Goal: Book appointment/travel/reservation

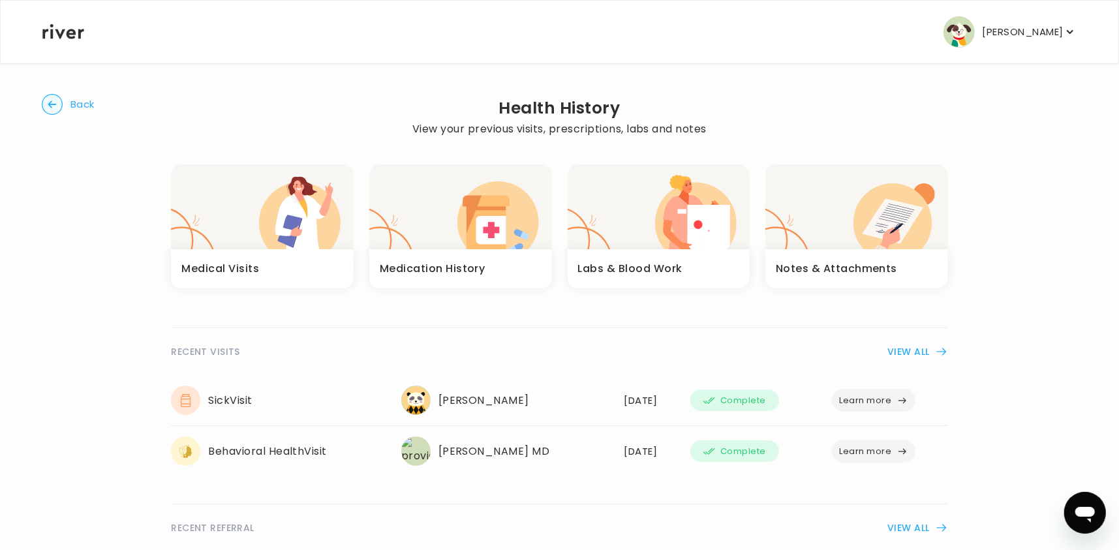
click at [550, 262] on h3 "Labs & Blood Work" at bounding box center [630, 269] width 104 height 18
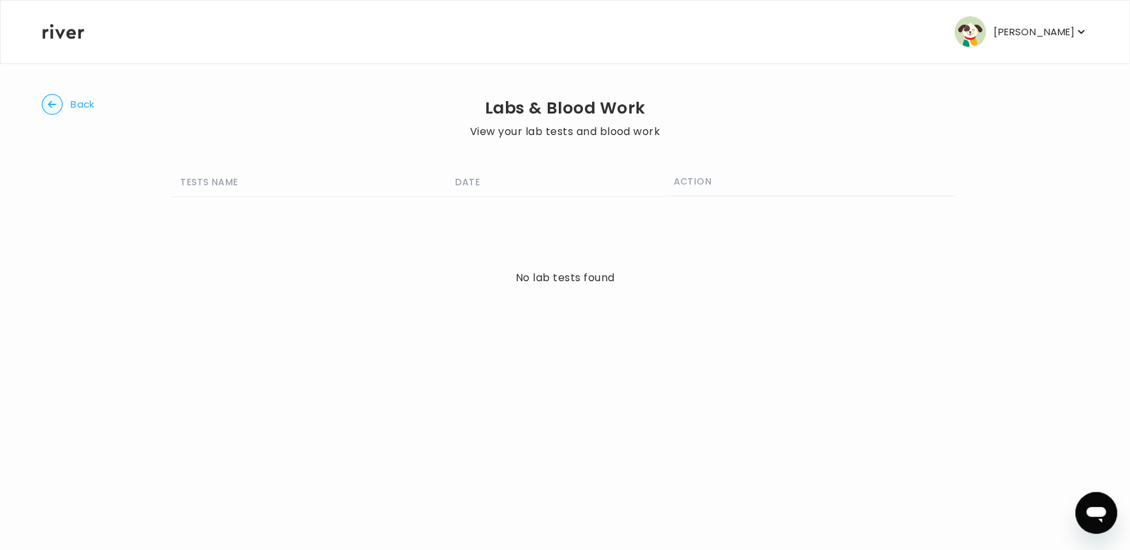
click at [59, 99] on circle "button" at bounding box center [52, 105] width 20 height 20
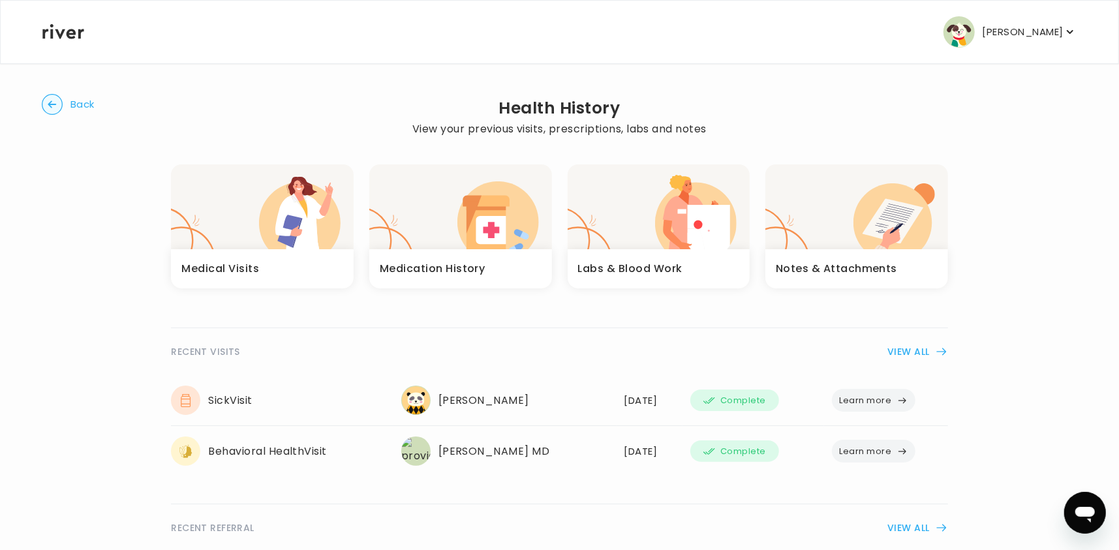
click at [239, 260] on h3 "Medical Visits" at bounding box center [220, 269] width 78 height 18
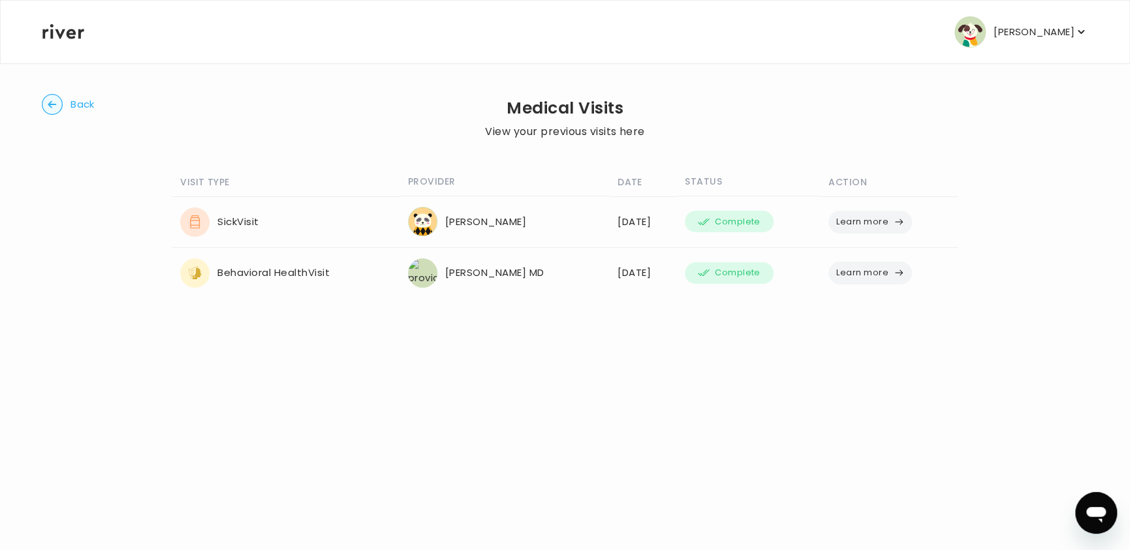
click at [35, 96] on main "Back Medical Visits View your previous visits here VISIT TYPE PROVIDER DATE STA…" at bounding box center [565, 167] width 1130 height 335
click at [46, 111] on circle "button" at bounding box center [52, 105] width 20 height 20
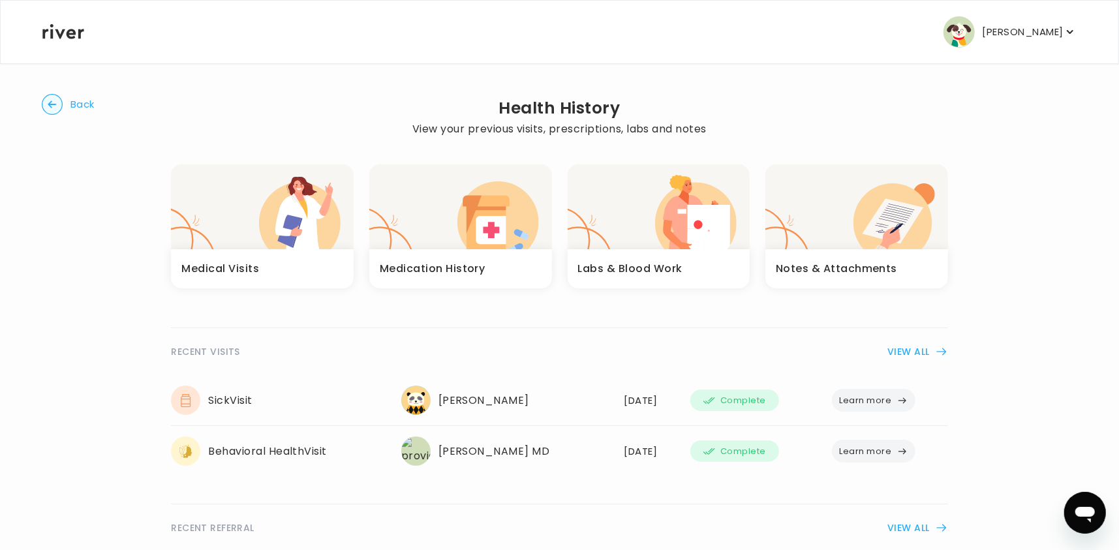
click at [65, 106] on button "Back" at bounding box center [68, 104] width 53 height 21
click at [71, 32] on icon at bounding box center [63, 31] width 42 height 15
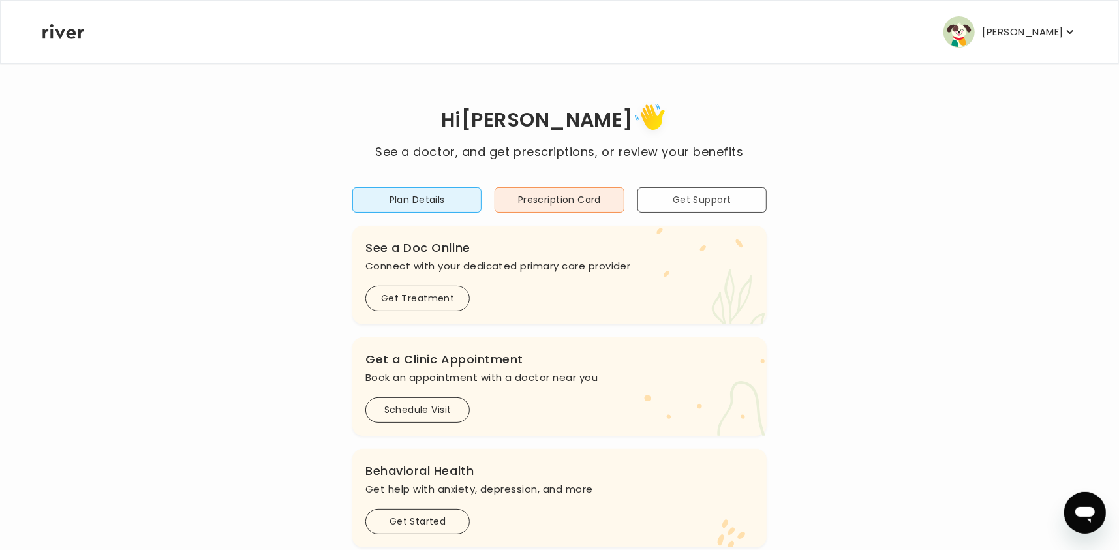
click at [695, 207] on button "Get Support" at bounding box center [702, 199] width 129 height 25
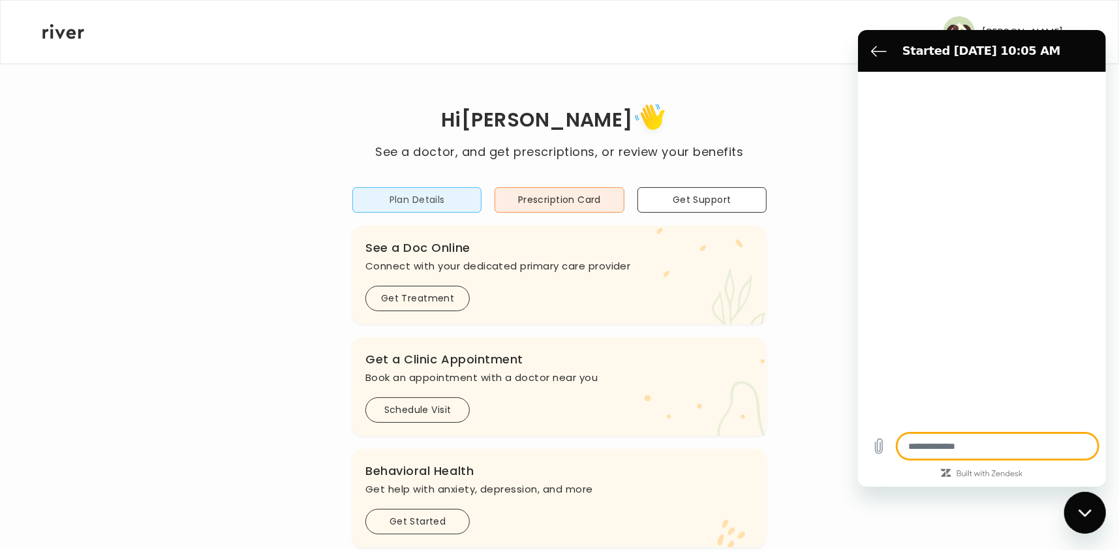
type textarea "*"
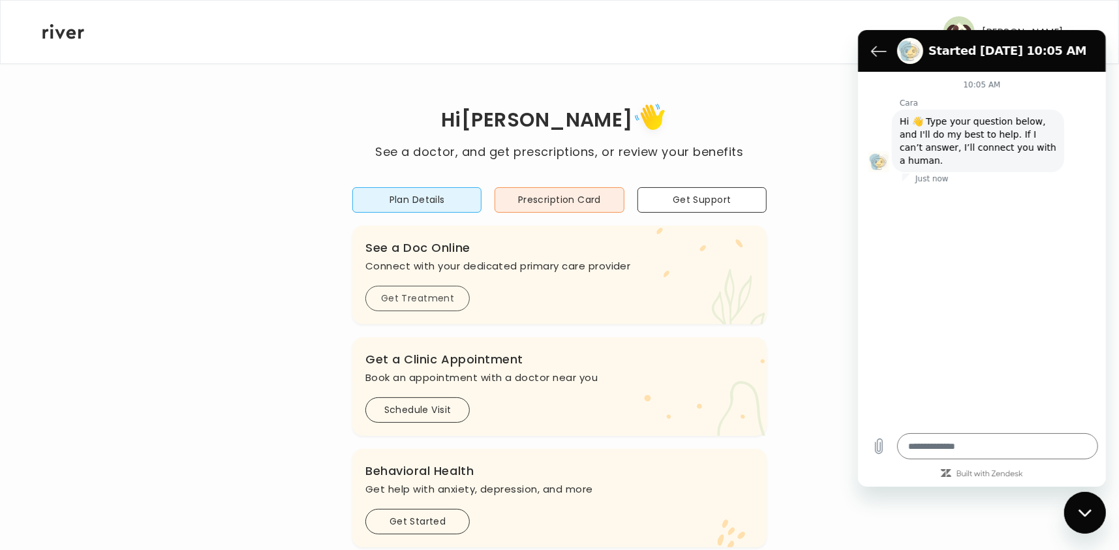
click at [421, 293] on button "Get Treatment" at bounding box center [418, 298] width 104 height 25
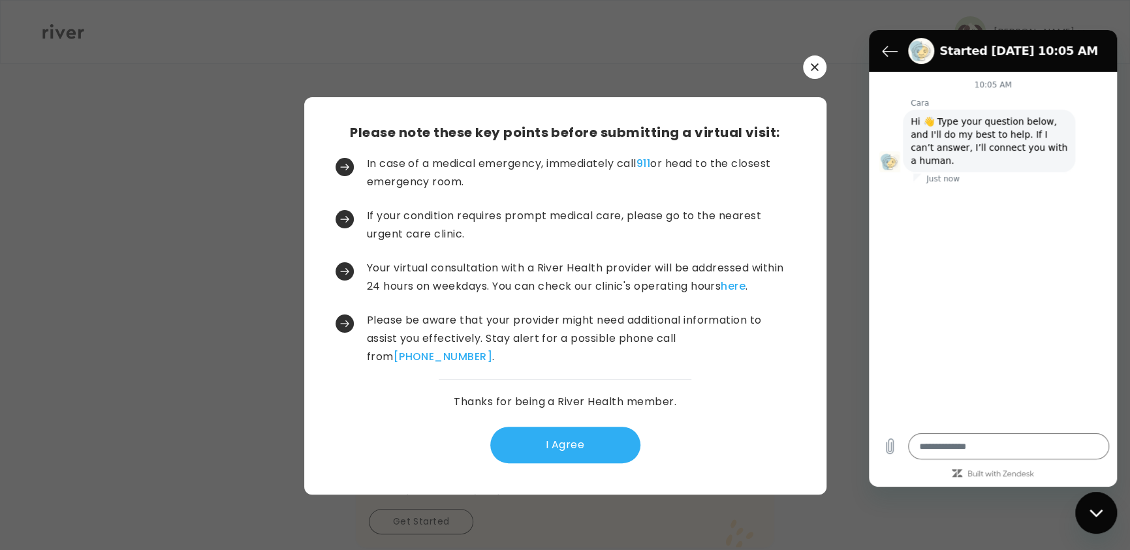
click at [817, 64] on icon "button" at bounding box center [814, 66] width 7 height 7
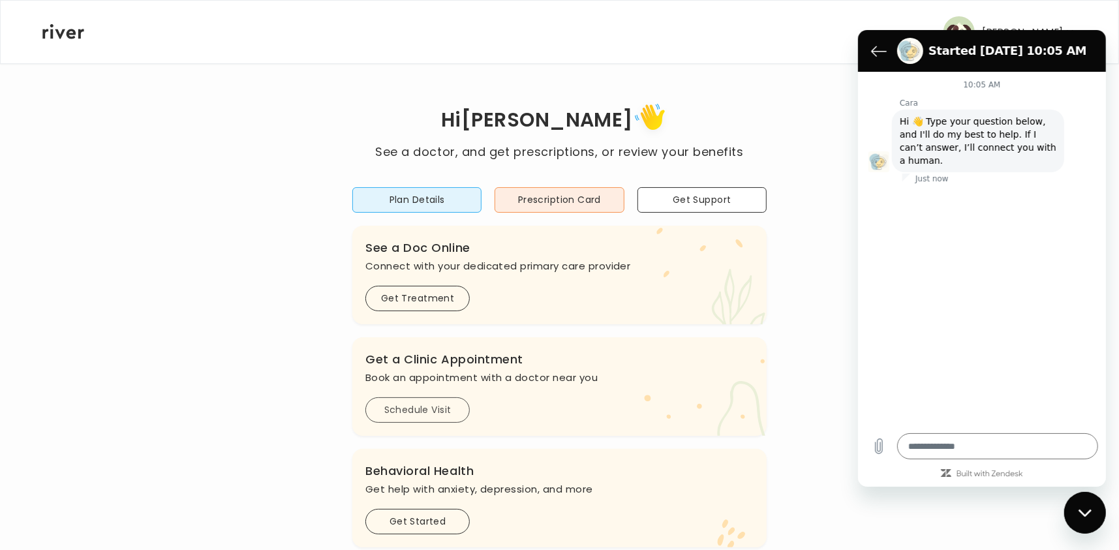
click at [414, 407] on button "Schedule Visit" at bounding box center [418, 410] width 104 height 25
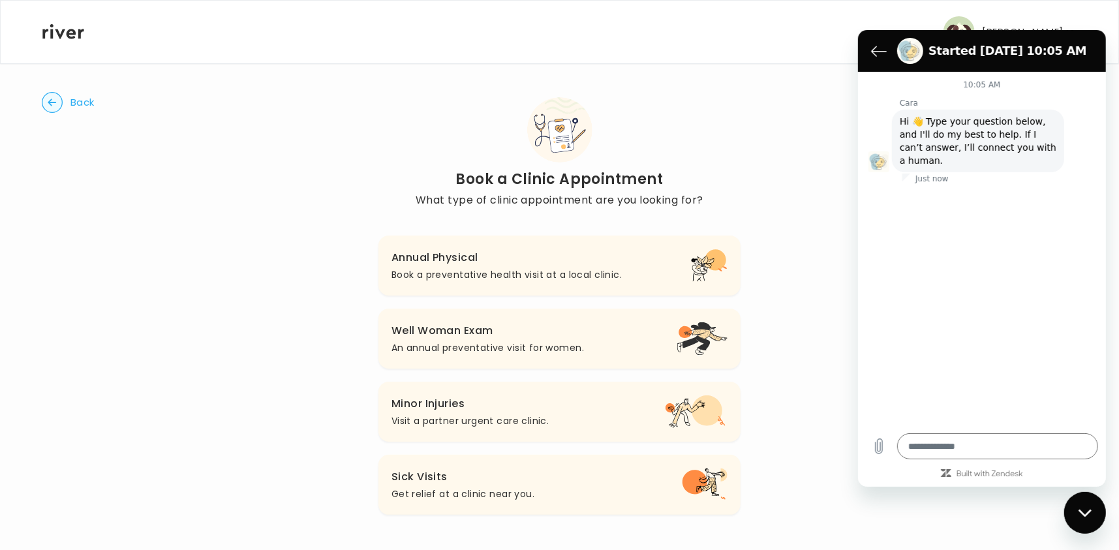
scroll to position [3, 0]
click at [53, 101] on circle "button" at bounding box center [52, 102] width 20 height 20
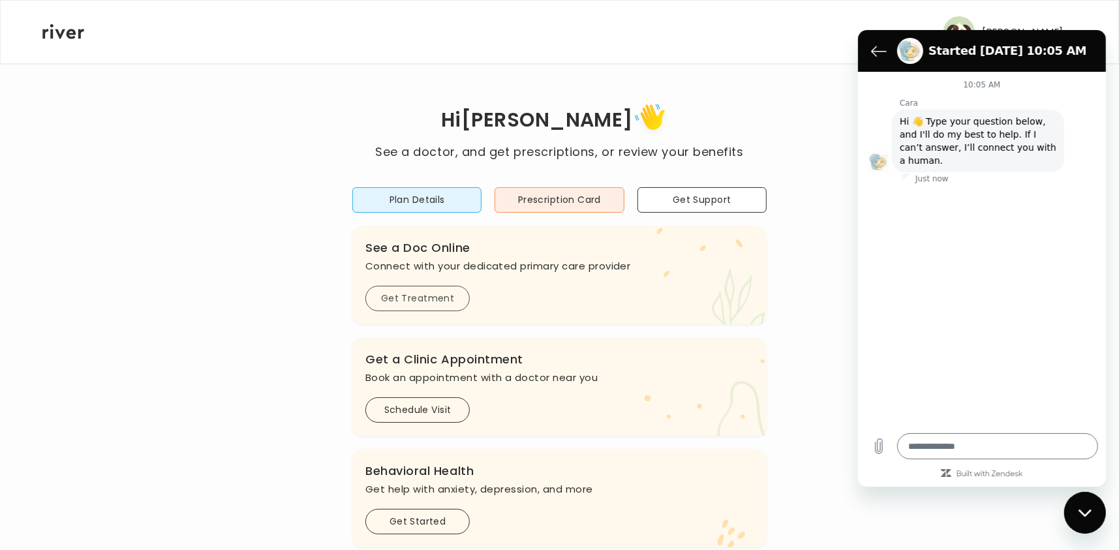
click at [385, 299] on button "Get Treatment" at bounding box center [418, 298] width 104 height 25
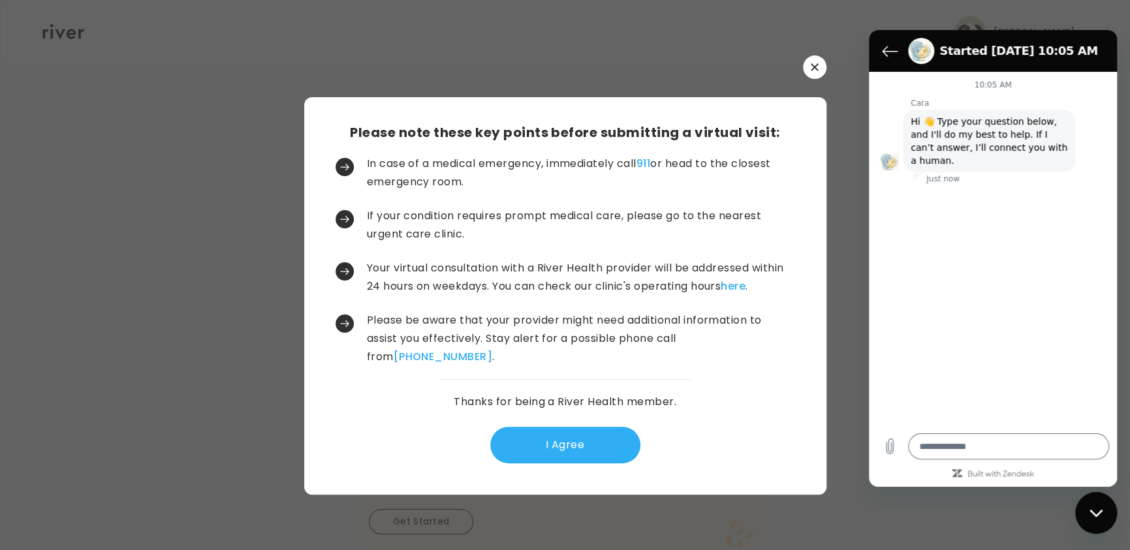
click at [820, 58] on button "button" at bounding box center [814, 66] width 23 height 23
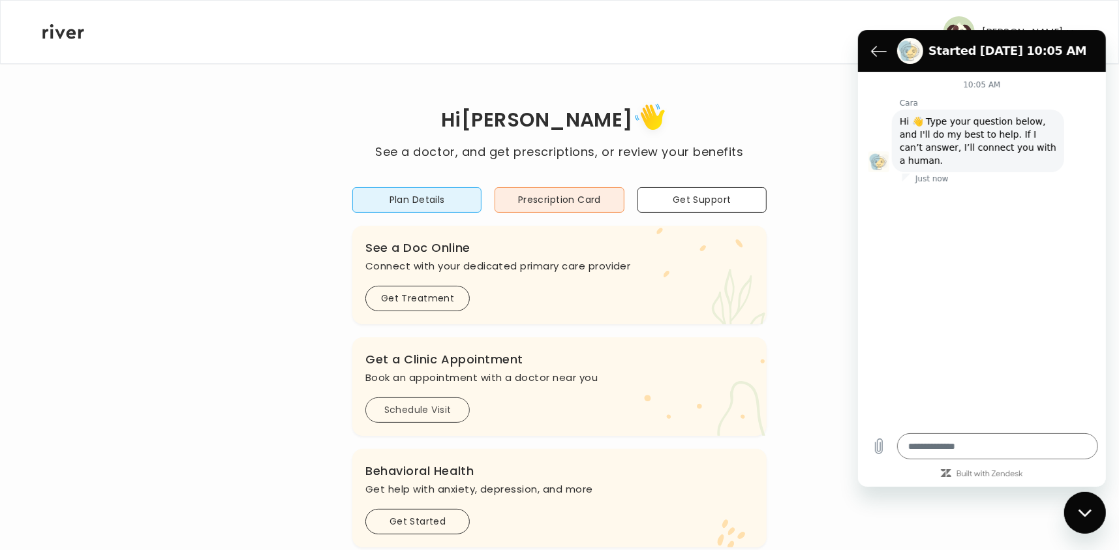
click at [411, 412] on button "Schedule Visit" at bounding box center [418, 410] width 104 height 25
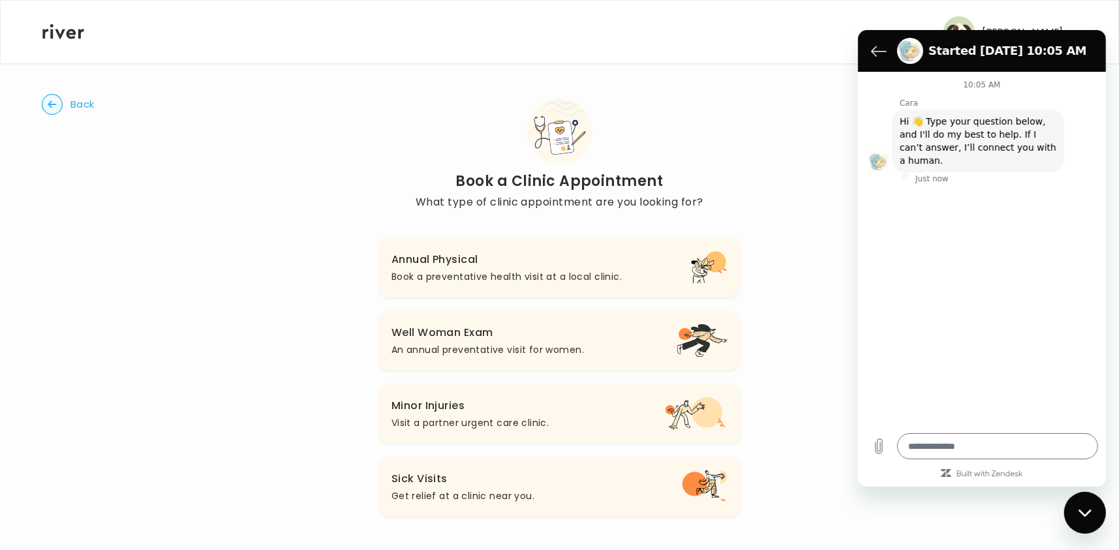
scroll to position [3, 0]
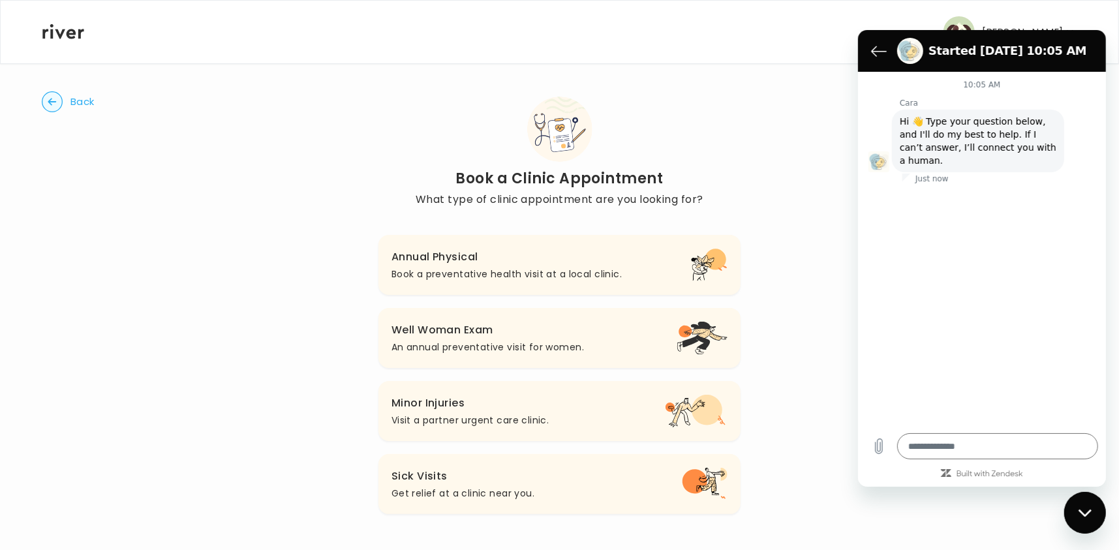
click at [446, 500] on p "Get relief at a clinic near you." at bounding box center [463, 494] width 143 height 16
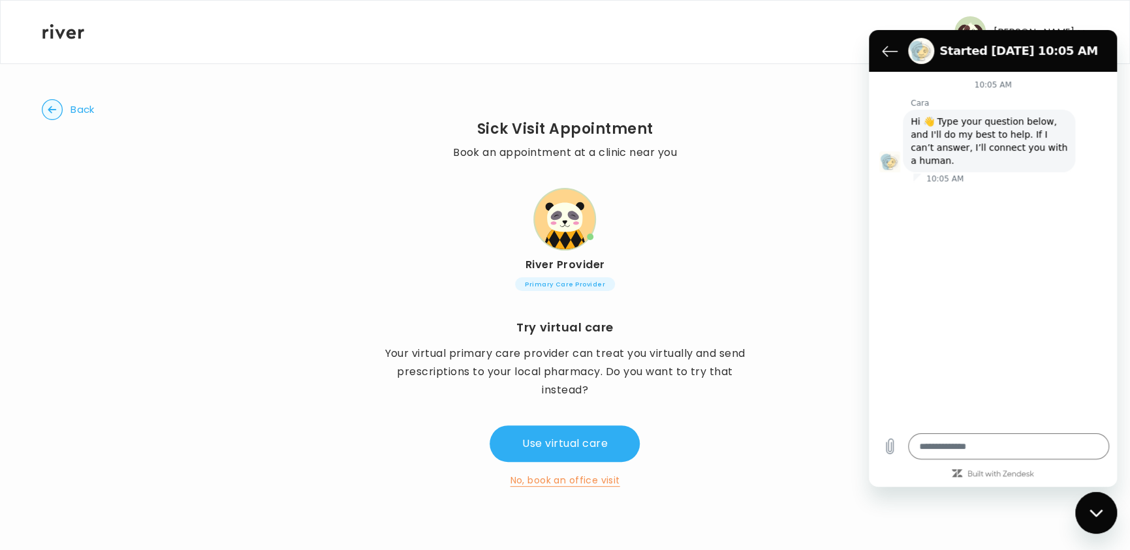
click at [564, 488] on button "No, book an office visit" at bounding box center [565, 481] width 110 height 16
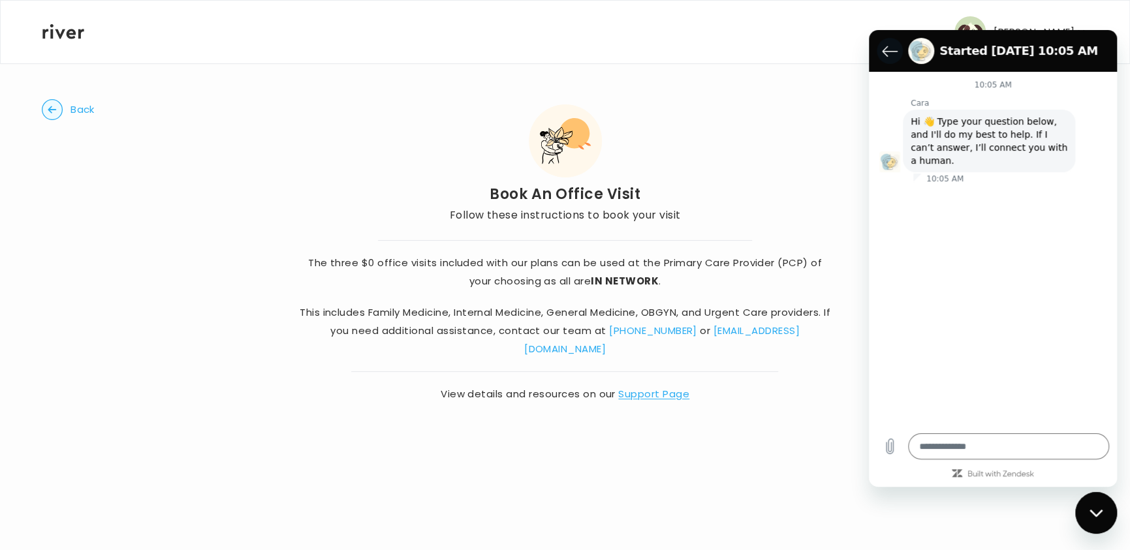
click at [887, 46] on icon "Back to the conversation list" at bounding box center [889, 51] width 14 height 10
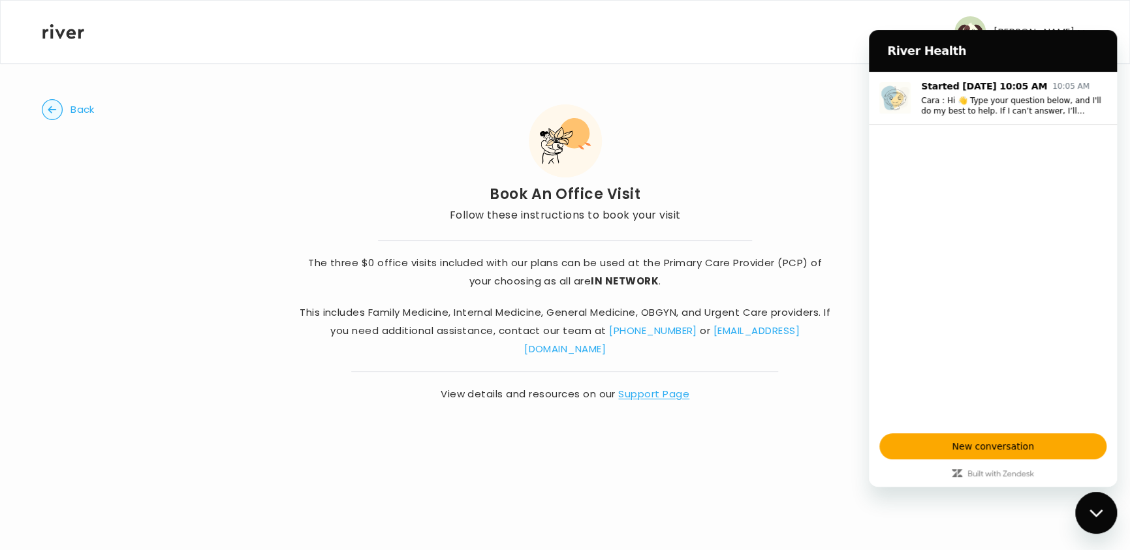
click at [798, 157] on div "Back Book An Office Visit Follow these instructions to book your visit The thre…" at bounding box center [565, 251] width 1046 height 377
click at [1128, 31] on nav "[PERSON_NAME] Profile Add Family Activate Card Reimbursement Terms of Service P…" at bounding box center [565, 32] width 1129 height 63
click at [732, 385] on span "View details and resources on our Support Page" at bounding box center [565, 394] width 534 height 18
click at [573, 437] on div "[PERSON_NAME] Profile Add Family Activate Card Reimbursement Terms of Service P…" at bounding box center [565, 275] width 1130 height 550
click at [570, 361] on div "The three $0 office visits included with our plans can be used at the Primary C…" at bounding box center [565, 321] width 534 height 163
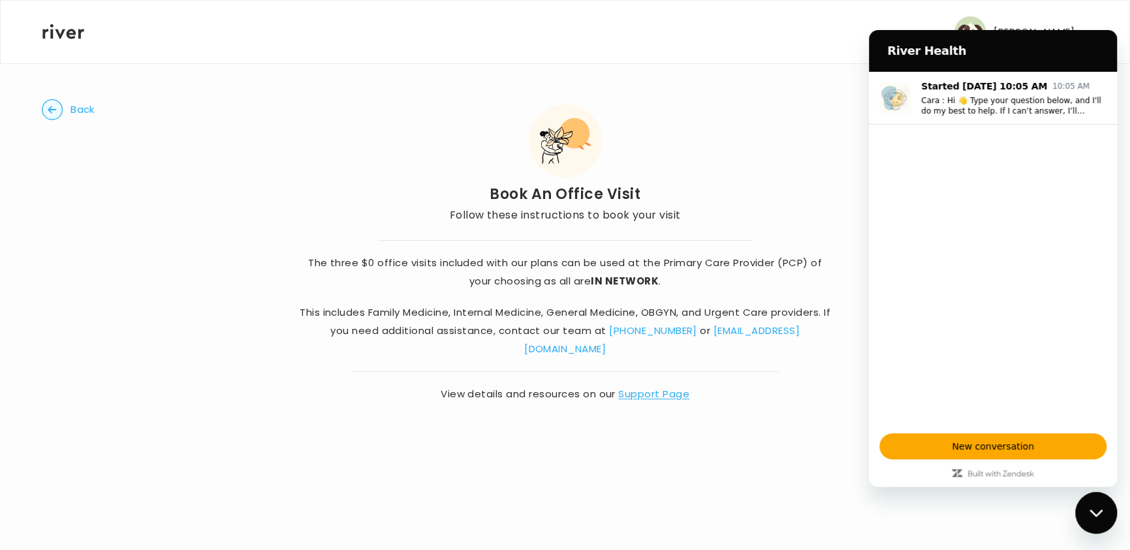
click at [550, 347] on div "The three $0 office visits included with our plans can be used at the Primary C…" at bounding box center [565, 321] width 534 height 163
click at [751, 163] on div "Back Book An Office Visit Follow these instructions to book your visit The thre…" at bounding box center [565, 251] width 1046 height 377
